Goal: Task Accomplishment & Management: Use online tool/utility

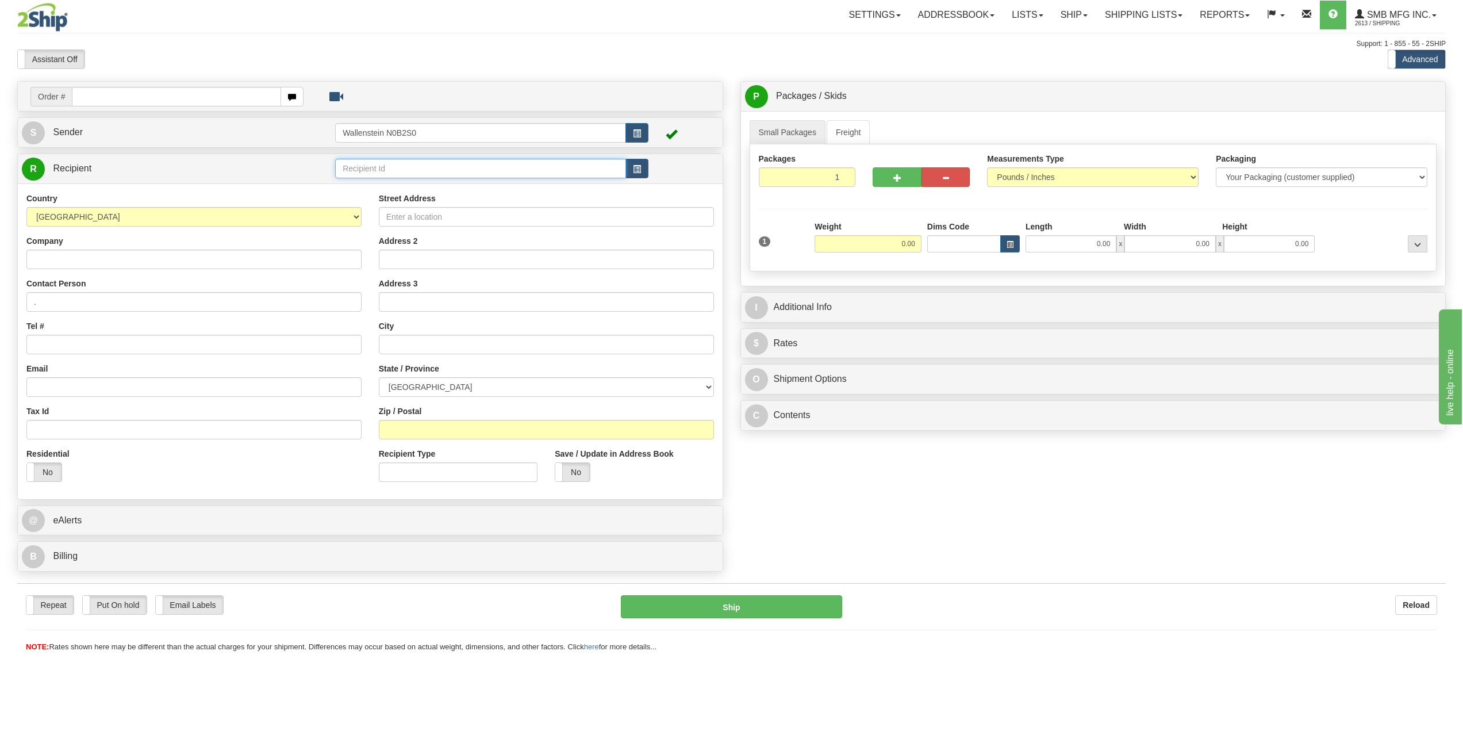
click at [394, 171] on input "text" at bounding box center [480, 169] width 291 height 20
click at [90, 255] on input "Company" at bounding box center [193, 259] width 335 height 20
type input "Lane Brennan"
click at [482, 214] on input "Street Address" at bounding box center [546, 217] width 335 height 20
type input "2"
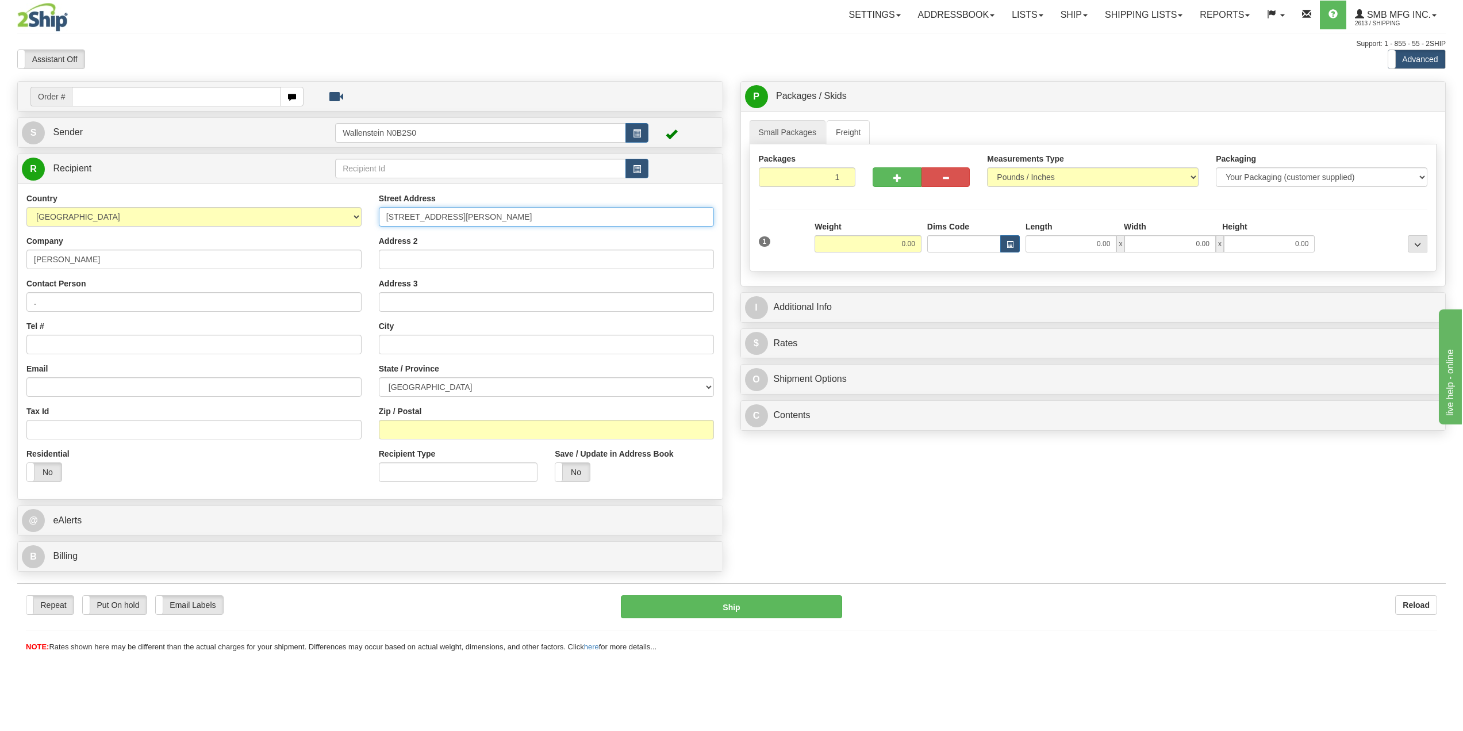
type input "5 Brennan Road"
drag, startPoint x: 399, startPoint y: 217, endPoint x: 269, endPoint y: 206, distance: 130.9
click at [269, 206] on div "Country AFGHANISTAN ALAND ISLANDS ALBANIA ALGERIA AMERICAN SAMOA ANDORRA ANGOLA…" at bounding box center [370, 342] width 705 height 298
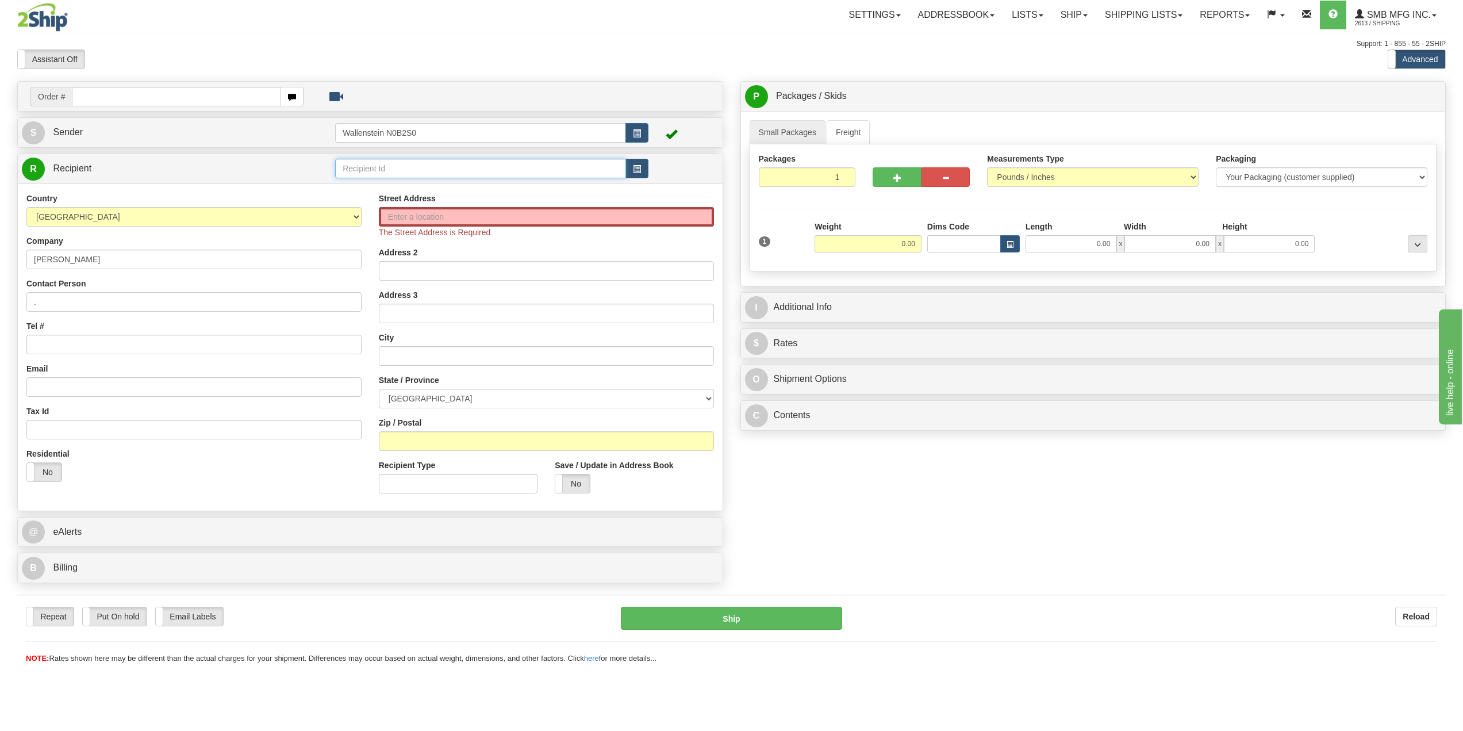
click at [379, 172] on input "text" at bounding box center [480, 169] width 291 height 20
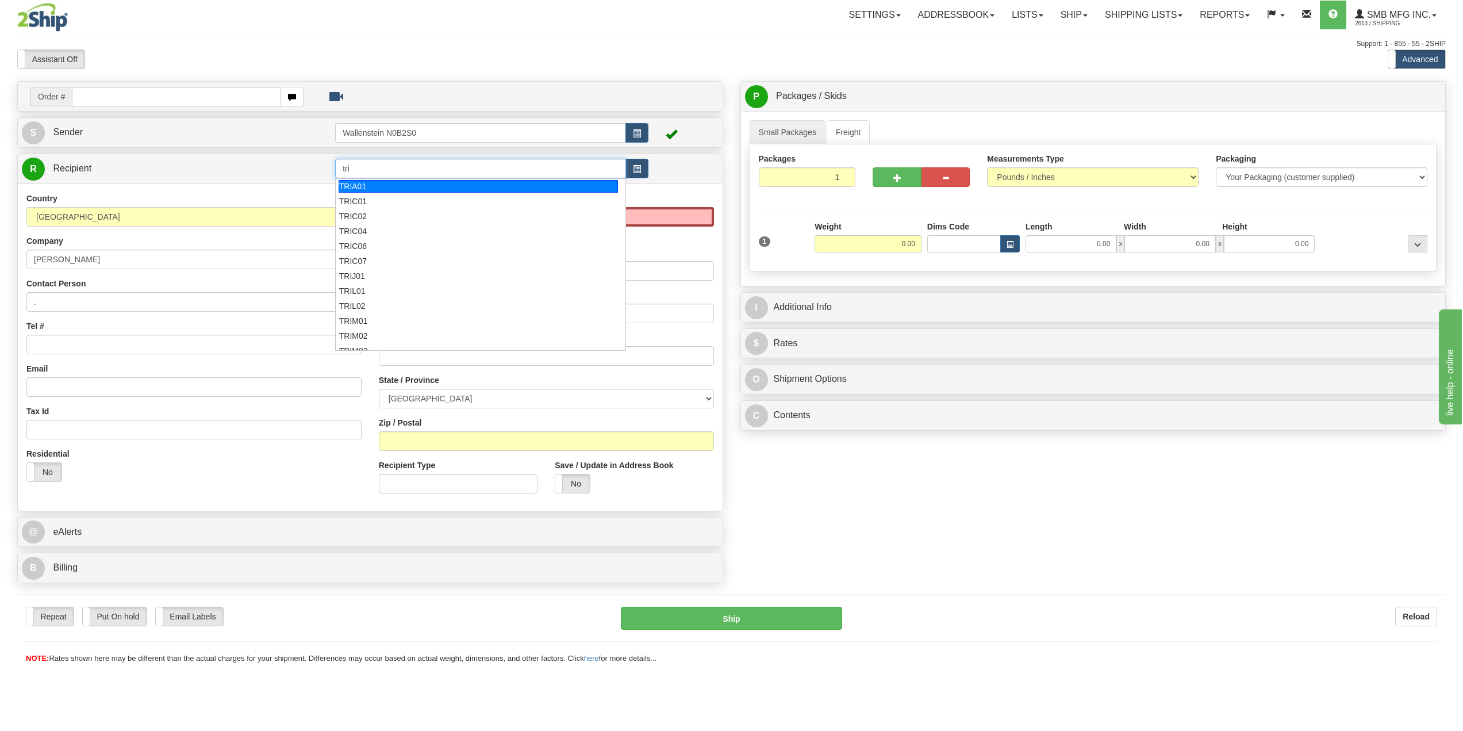
click at [364, 182] on div "TRIA01" at bounding box center [479, 186] width 280 height 13
type input "TRIA01"
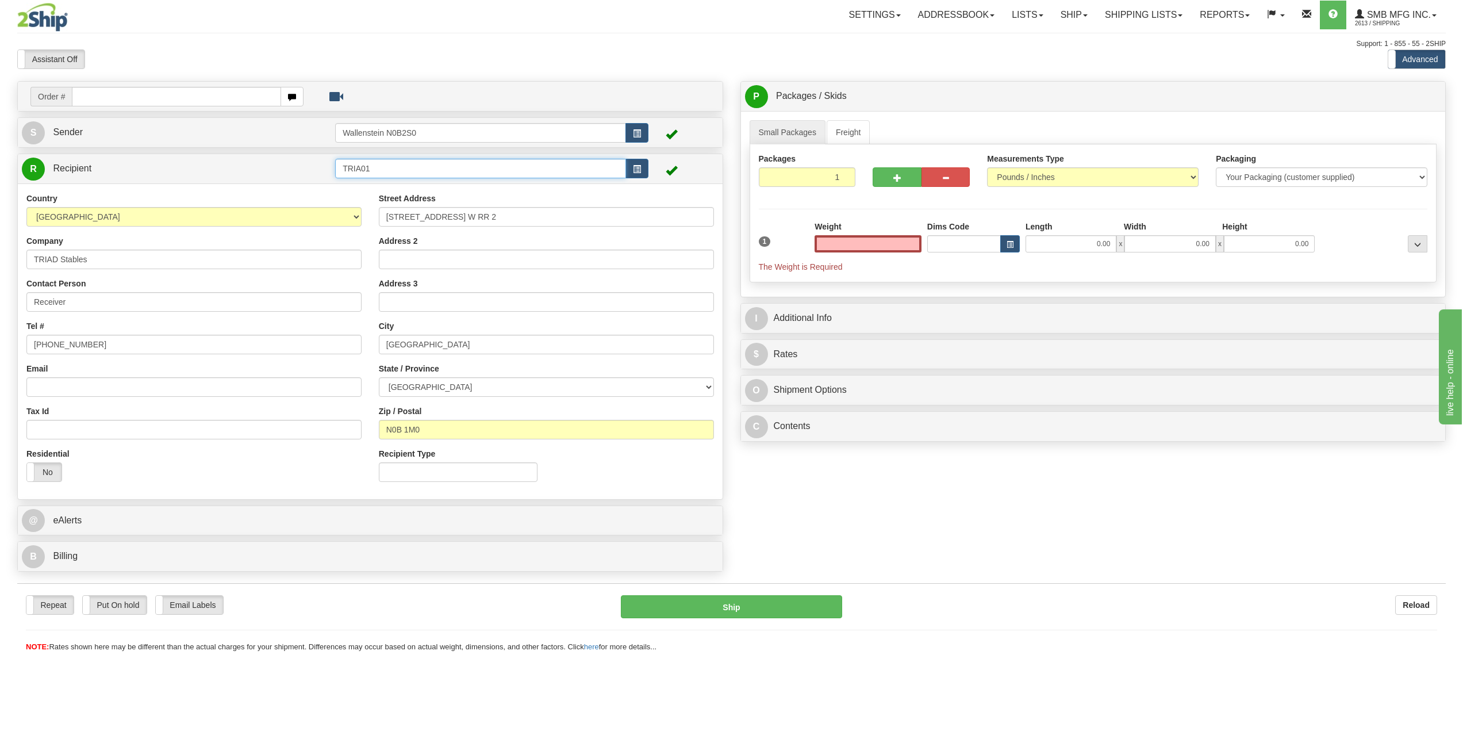
type input "0.00"
click at [379, 166] on input "TRIA01" at bounding box center [480, 169] width 291 height 20
click at [369, 183] on div "TRIS02" at bounding box center [479, 186] width 280 height 13
type input "TRIS02"
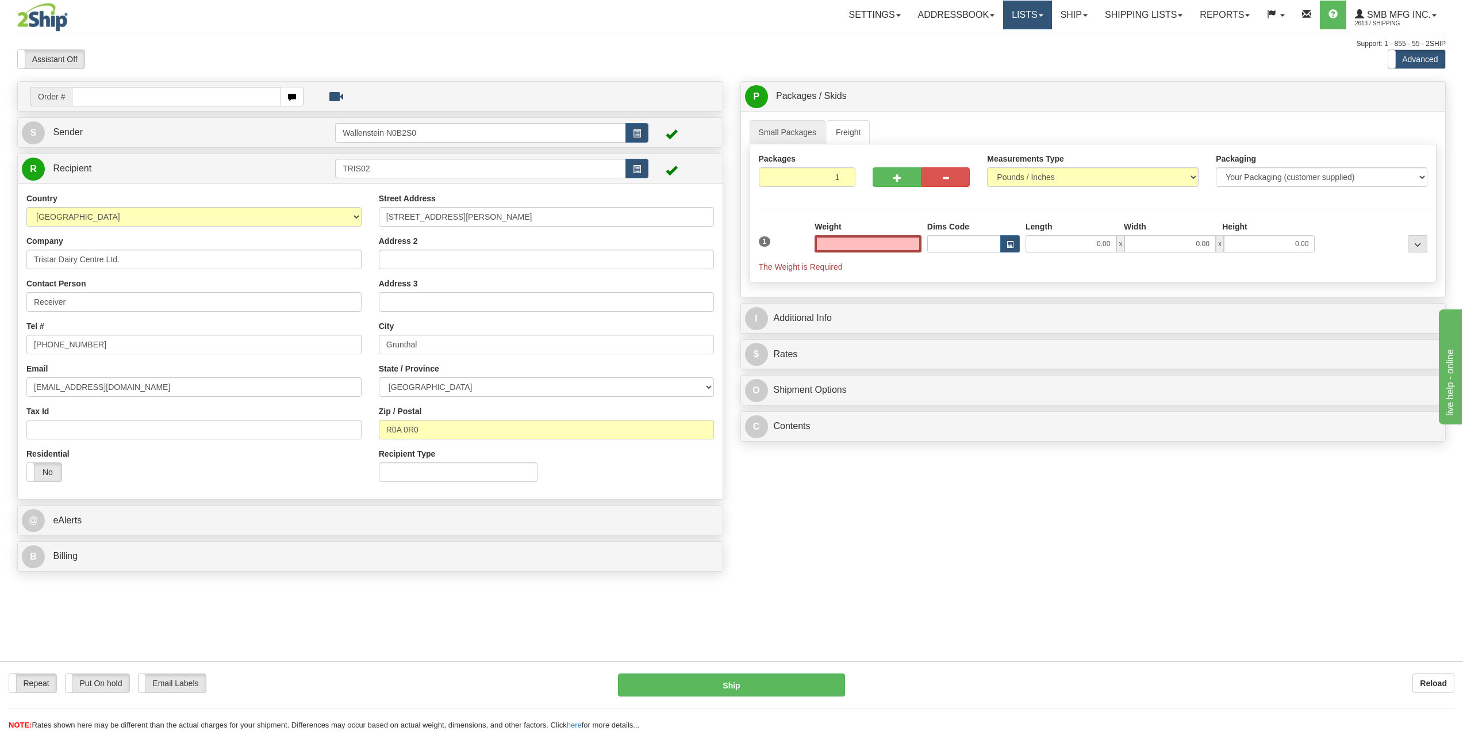
type input "0.00"
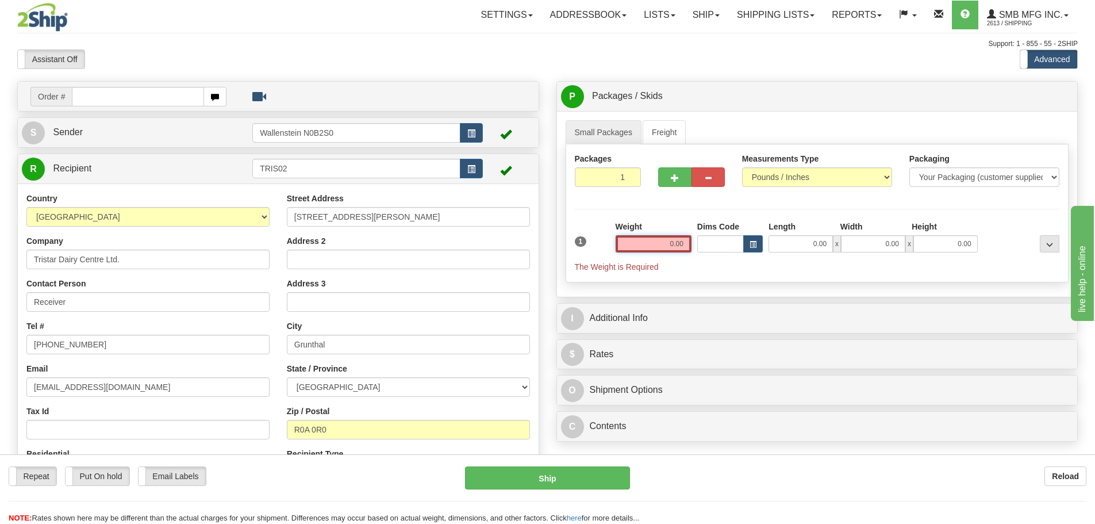
click at [642, 246] on input "0.00" at bounding box center [654, 243] width 76 height 17
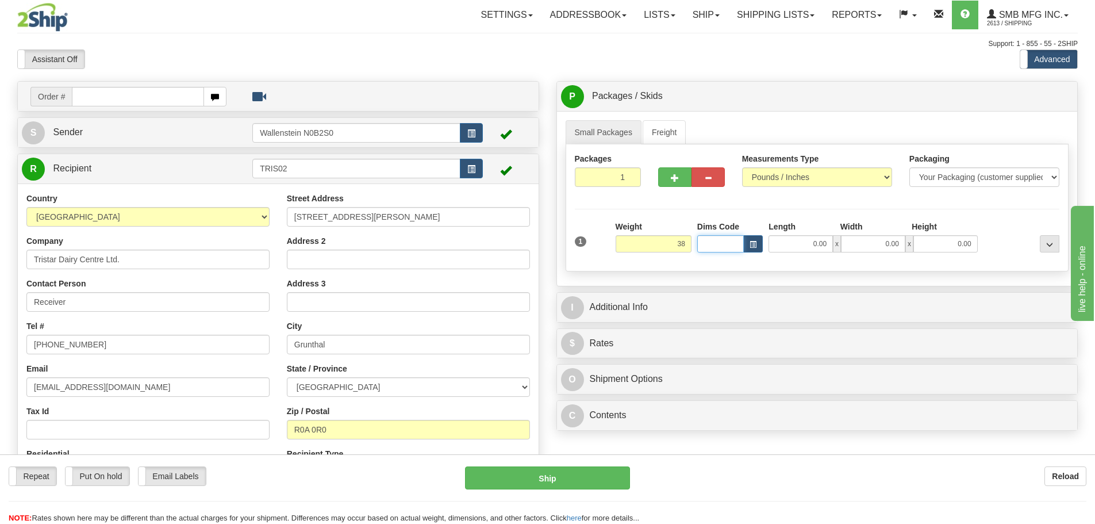
type input "38.00"
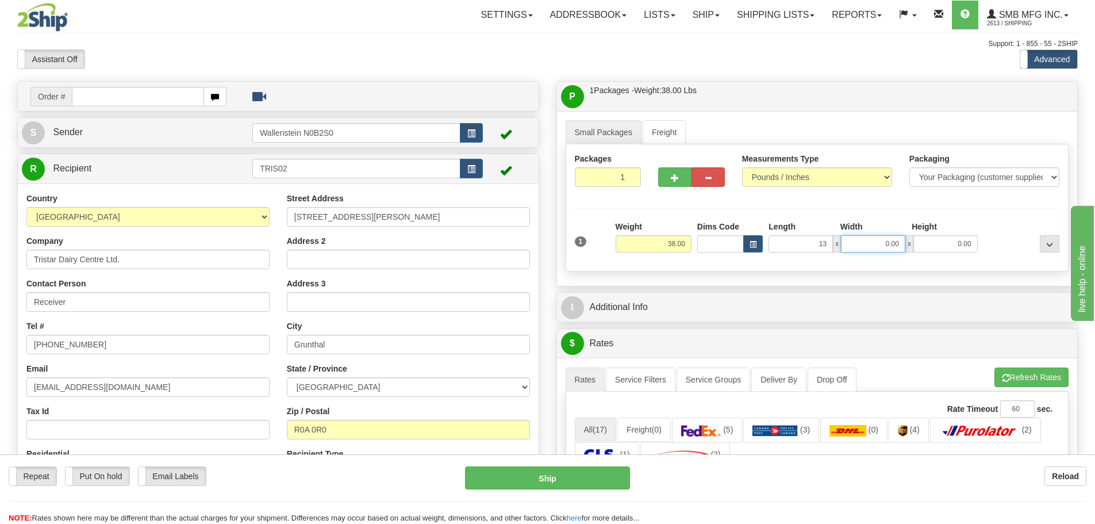
type input "13.00"
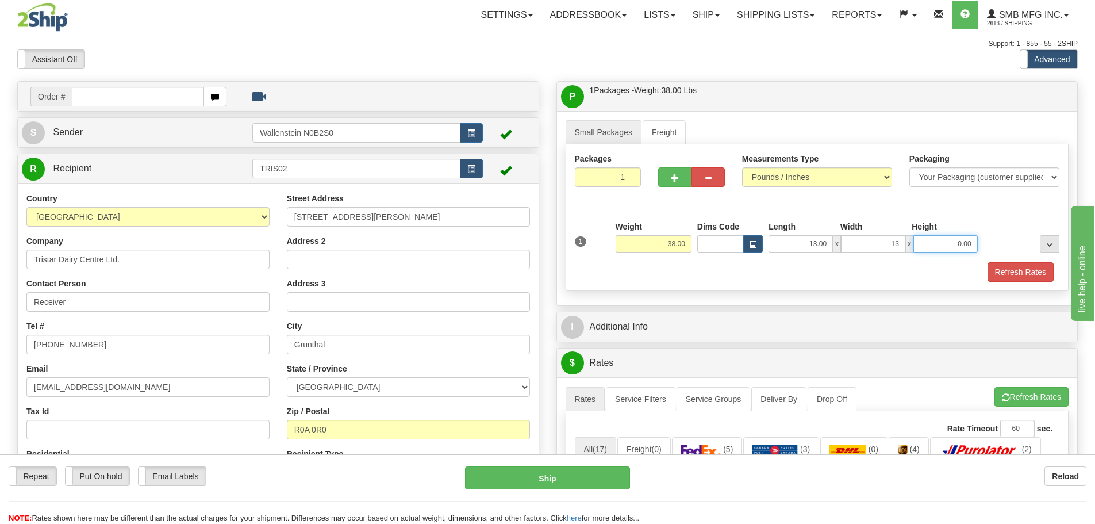
type input "13.00"
type input "9.00"
click at [680, 177] on button "button" at bounding box center [674, 177] width 33 height 20
radio input "true"
type input "2"
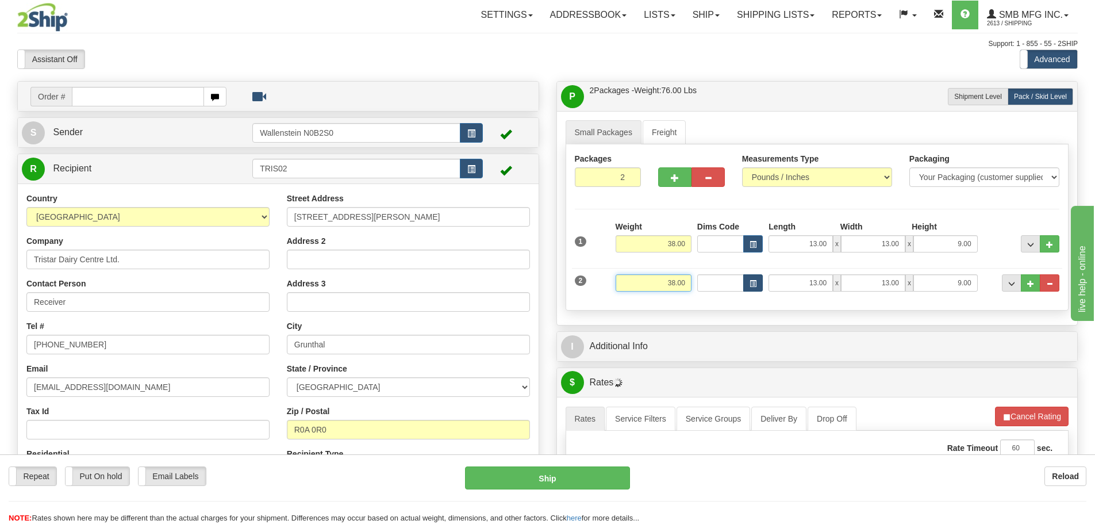
drag, startPoint x: 639, startPoint y: 290, endPoint x: 758, endPoint y: 285, distance: 119.1
click at [738, 285] on div "2 Weight 38.00 Dims Code Length Width Height" at bounding box center [817, 281] width 491 height 39
type input "14.00"
type input "21.00"
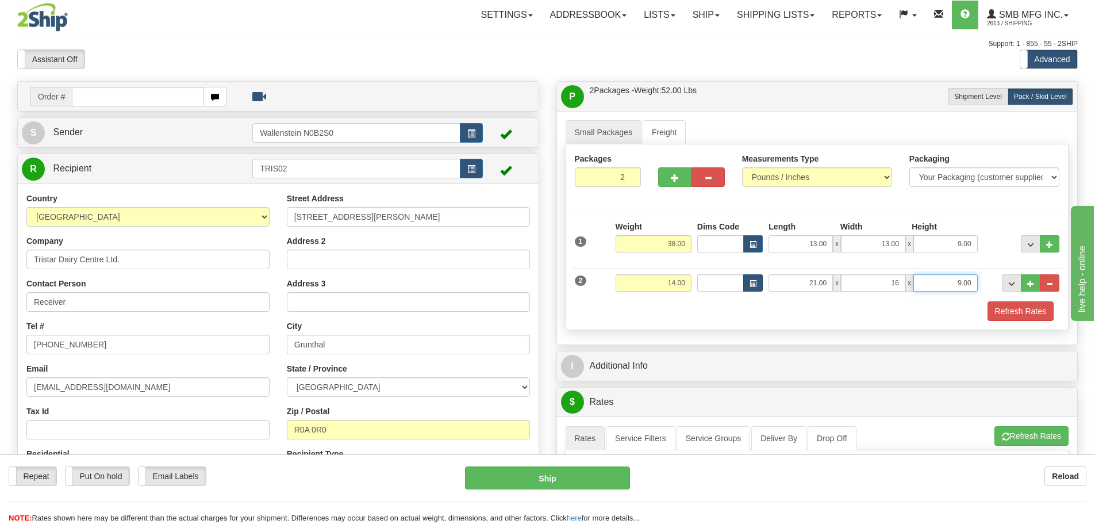
type input "16.00"
type input "11.00"
click at [1019, 313] on button "Refresh Rates" at bounding box center [1021, 311] width 66 height 20
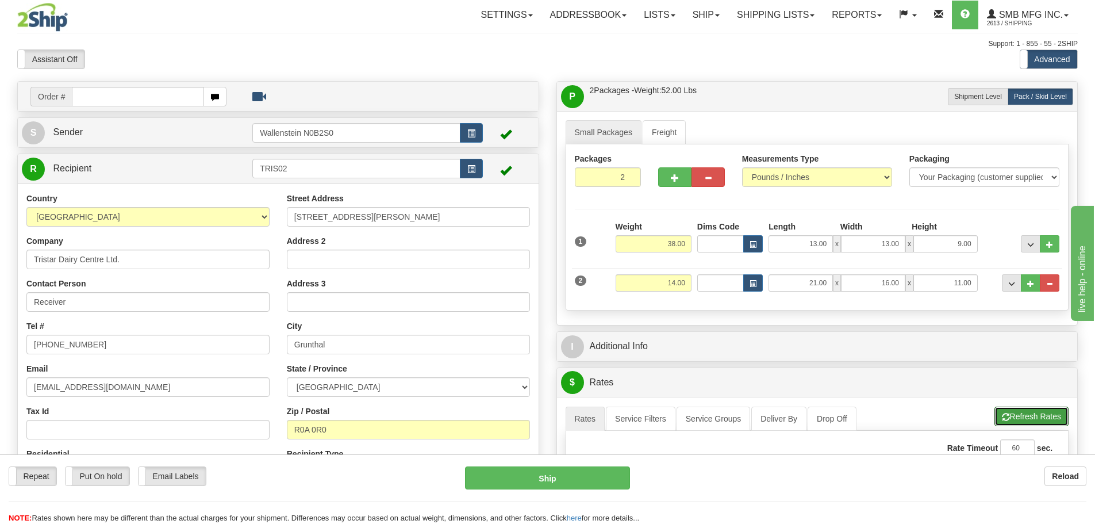
click at [1021, 414] on button "Refresh Rates" at bounding box center [1031, 416] width 74 height 20
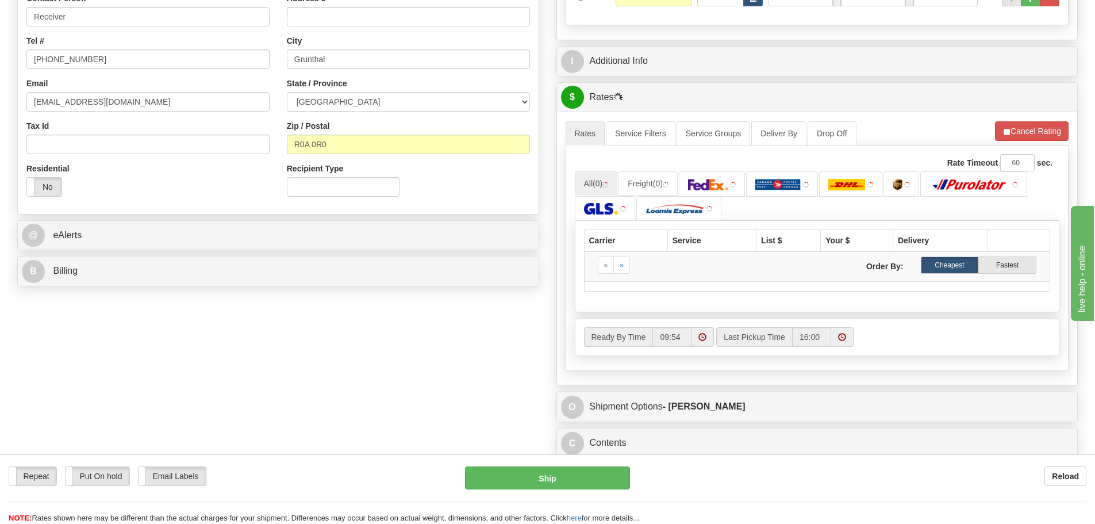
scroll to position [287, 0]
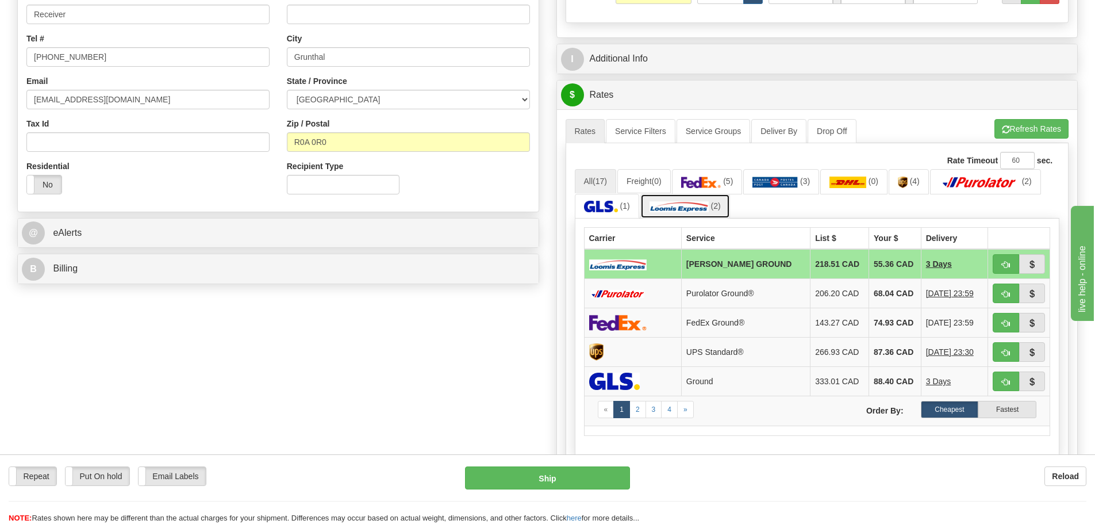
click at [713, 212] on link "(2)" at bounding box center [685, 206] width 90 height 25
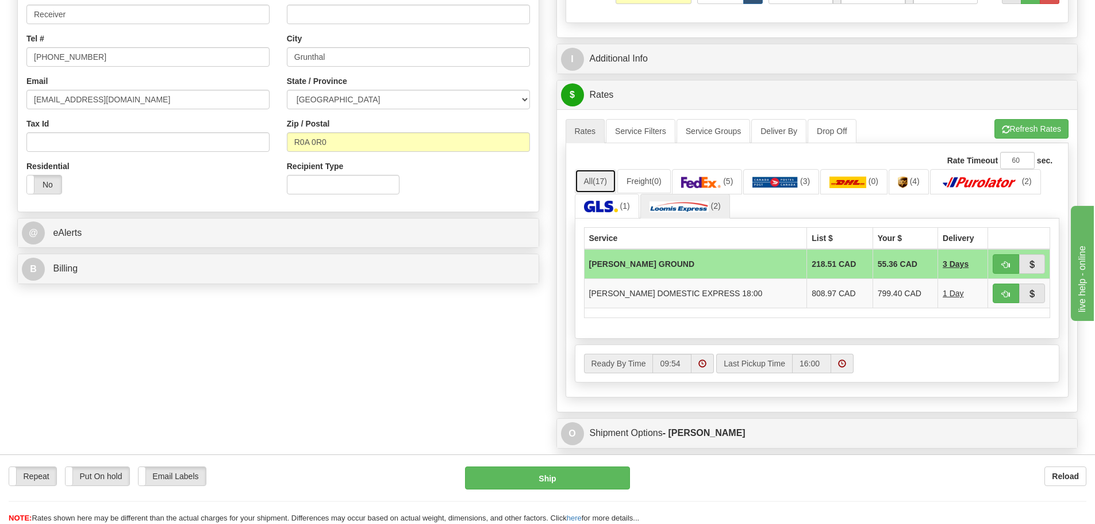
click at [601, 179] on span "(17)" at bounding box center [600, 180] width 14 height 9
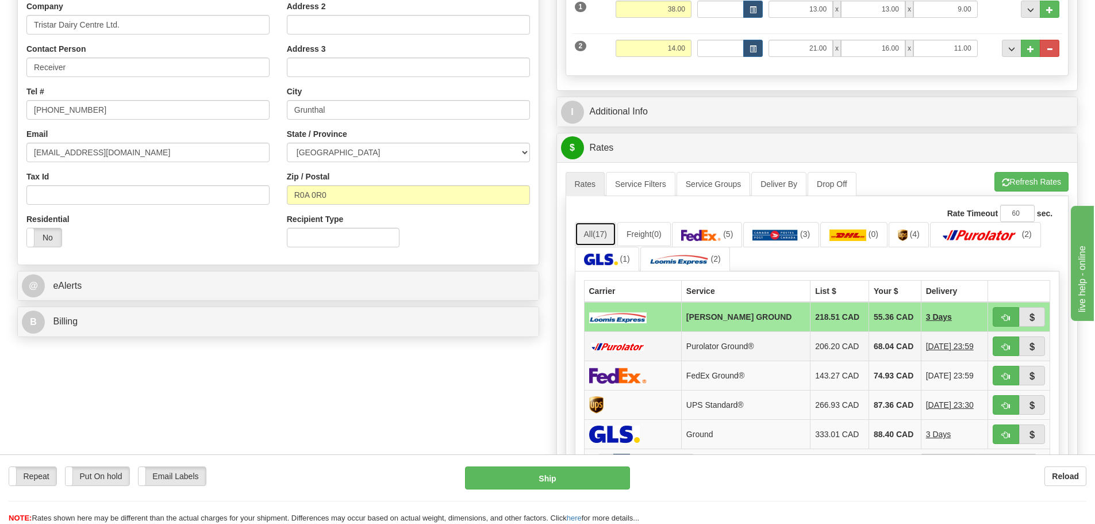
scroll to position [230, 0]
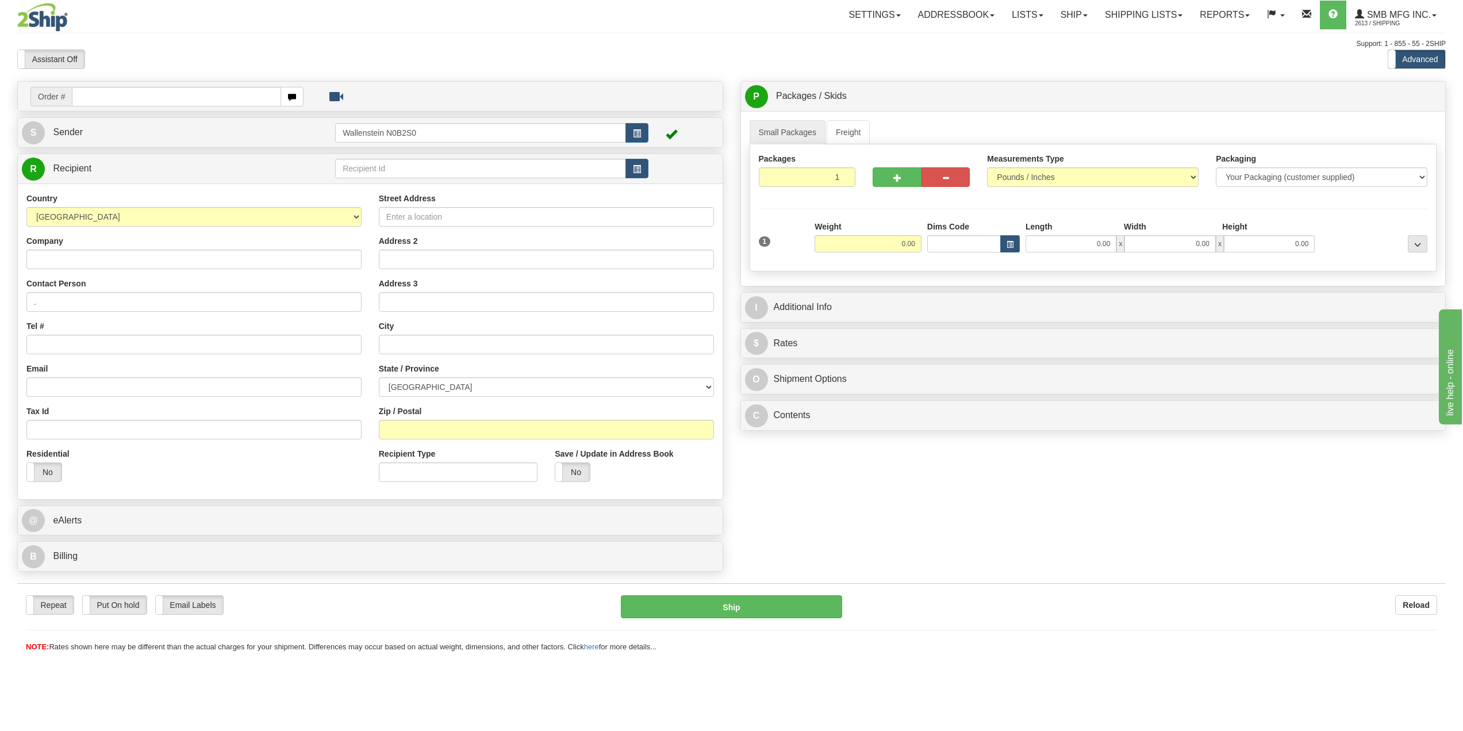
click at [1348, 529] on div "Order # S Sender" at bounding box center [732, 329] width 1446 height 496
click at [159, 44] on div "Support: 1 - 855 - 55 - 2SHIP" at bounding box center [731, 44] width 1428 height 10
drag, startPoint x: 133, startPoint y: 97, endPoint x: 174, endPoint y: 82, distance: 43.7
click at [133, 97] on input "text" at bounding box center [176, 97] width 209 height 20
click at [223, 51] on div "Assistant On Assistant Off Do a return Do a return" at bounding box center [310, 59] width 602 height 20
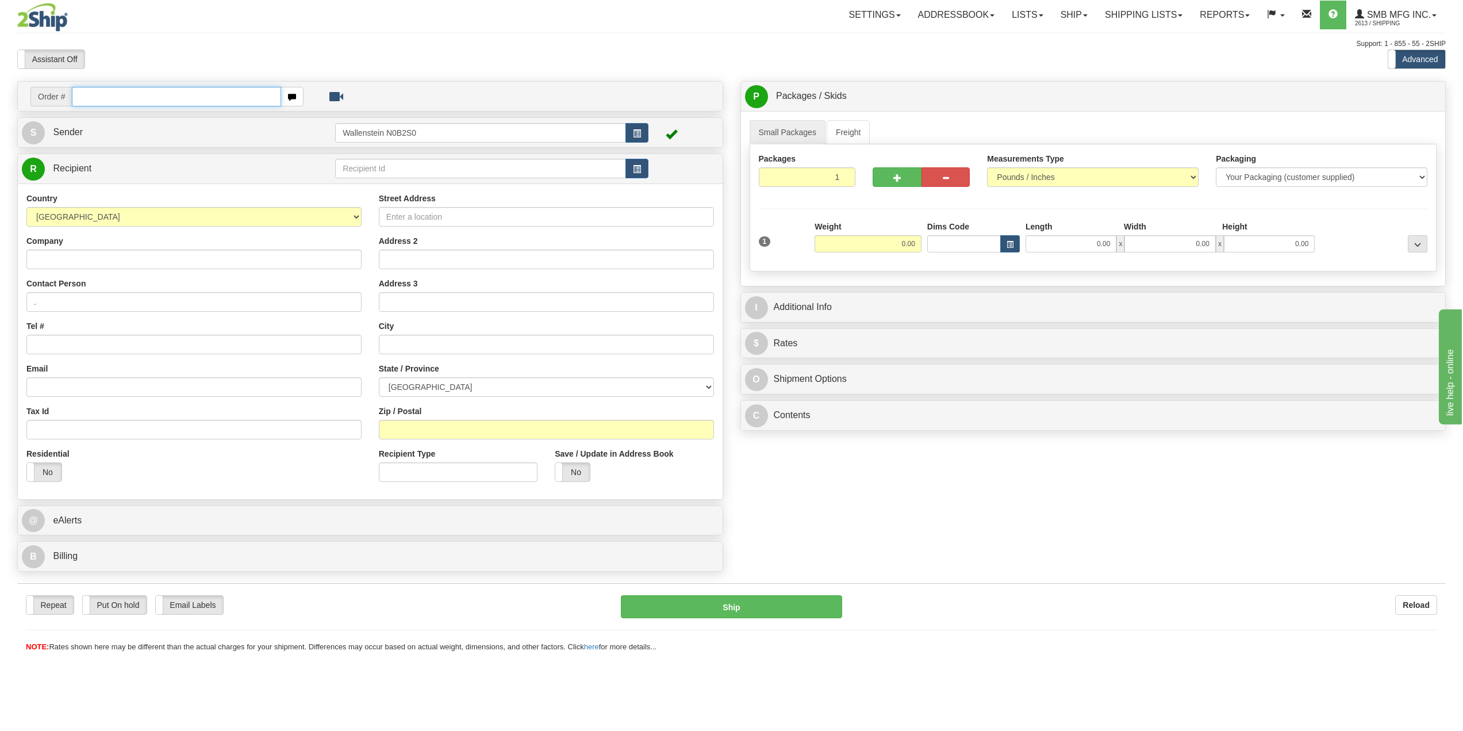
click at [190, 93] on input "text" at bounding box center [176, 97] width 209 height 20
click at [1106, 64] on div "Assistant On Assistant Off Do a return Do a return Previous Next Standard Advan…" at bounding box center [732, 59] width 1446 height 20
click at [425, 175] on input "text" at bounding box center [480, 169] width 291 height 20
